Goal: Information Seeking & Learning: Learn about a topic

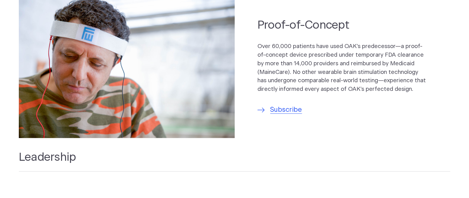
scroll to position [481, 0]
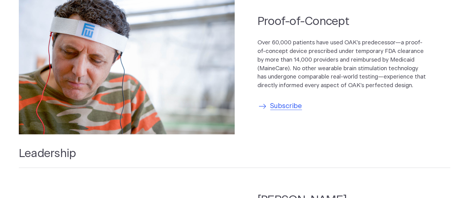
click at [287, 104] on span "Subscribe" at bounding box center [286, 106] width 32 height 10
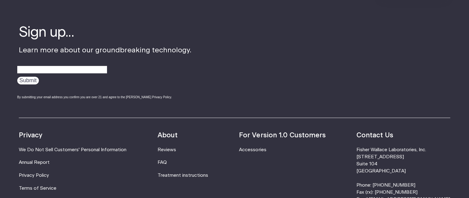
scroll to position [396, 0]
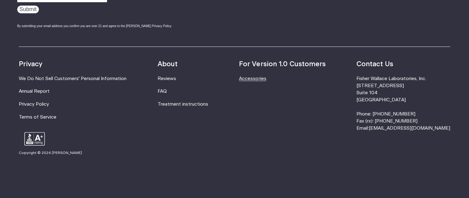
click at [266, 77] on link "Accessories" at bounding box center [252, 78] width 27 height 5
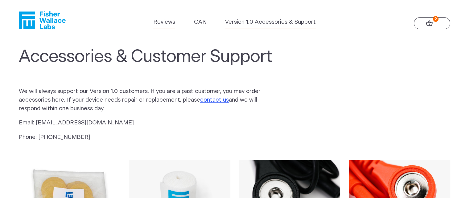
click at [169, 22] on link "Reviews" at bounding box center [164, 22] width 22 height 9
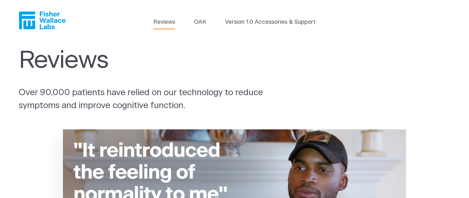
drag, startPoint x: 468, startPoint y: 26, endPoint x: 467, endPoint y: 59, distance: 33.3
click at [465, 60] on section "Reviews Over 90,000 patients have relied on our technology to reduce symptoms a…" at bounding box center [234, 79] width 469 height 77
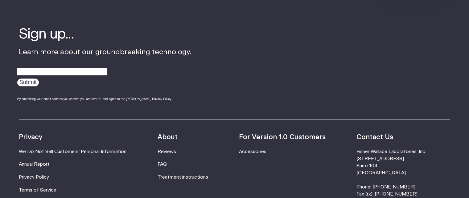
scroll to position [847, 0]
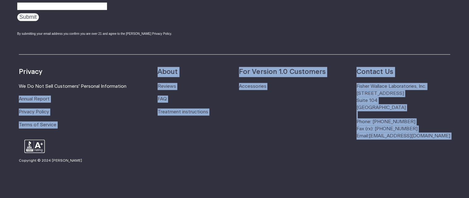
drag, startPoint x: 90, startPoint y: 135, endPoint x: 90, endPoint y: 146, distance: 10.8
click at [90, 146] on footer "Sign up... Learn more about our groundbreaking technology. Submit By submitting…" at bounding box center [234, 64] width 469 height 284
click at [291, 96] on ul "For Version 1.0 Customers Accessories" at bounding box center [282, 103] width 86 height 73
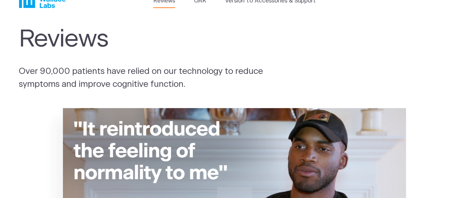
scroll to position [0, 0]
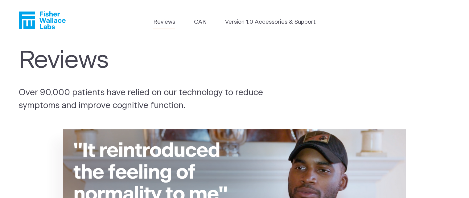
click at [291, 96] on div "Reviews Over 90,000 patients have relied on our technology to reduce symptoms a…" at bounding box center [234, 80] width 431 height 66
click at [196, 22] on link "OAK" at bounding box center [200, 22] width 12 height 9
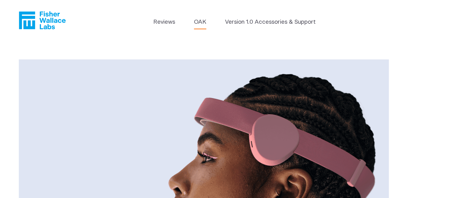
click at [201, 22] on link "OAK" at bounding box center [200, 22] width 12 height 9
click at [164, 21] on link "Reviews" at bounding box center [164, 22] width 22 height 9
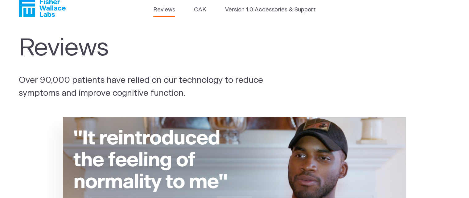
click at [163, 22] on header "Reviews OAK Version 1.0 Accessories & Support" at bounding box center [234, 8] width 469 height 41
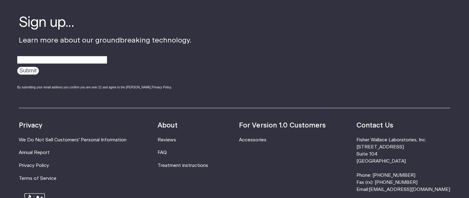
scroll to position [847, 0]
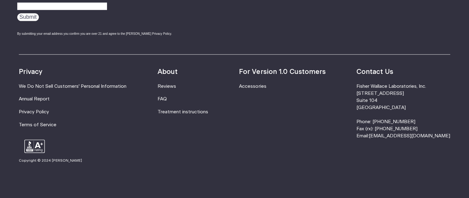
drag, startPoint x: 0, startPoint y: 0, endPoint x: 456, endPoint y: 213, distance: 503.1
click at [244, 26] on div "Sign up... Learn more about our groundbreaking technology. Submit By submitting…" at bounding box center [223, 7] width 409 height 95
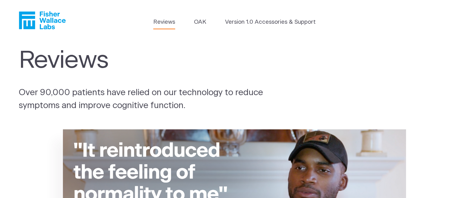
scroll to position [0, 0]
click at [203, 23] on link "OAK" at bounding box center [200, 22] width 12 height 9
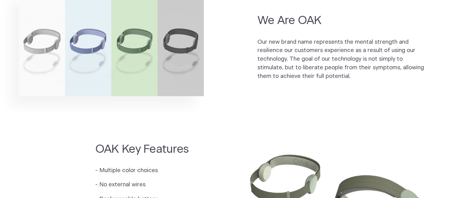
scroll to position [456, 0]
